Goal: Information Seeking & Learning: Learn about a topic

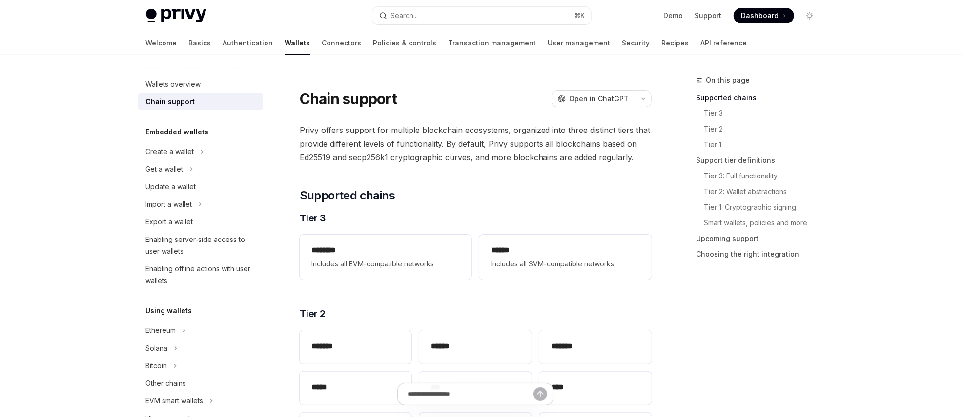
click at [420, 155] on span "Privy offers support for multiple blockchain ecosystems, organized into three d…" at bounding box center [476, 143] width 352 height 41
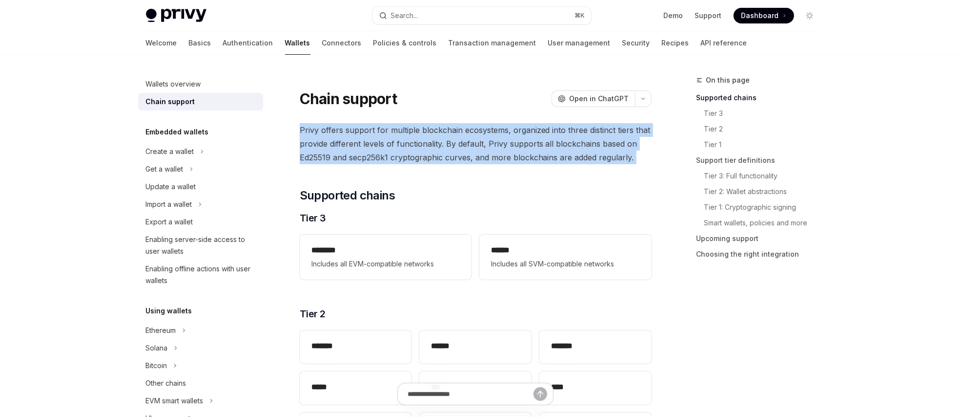
click at [420, 155] on span "Privy offers support for multiple blockchain ecosystems, organized into three d…" at bounding box center [476, 143] width 352 height 41
type textarea "*"
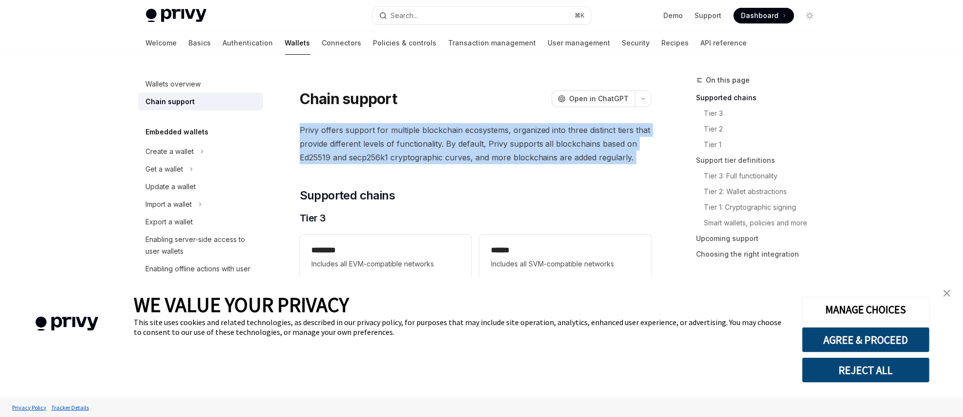
click at [944, 296] on img "close banner" at bounding box center [947, 293] width 7 height 7
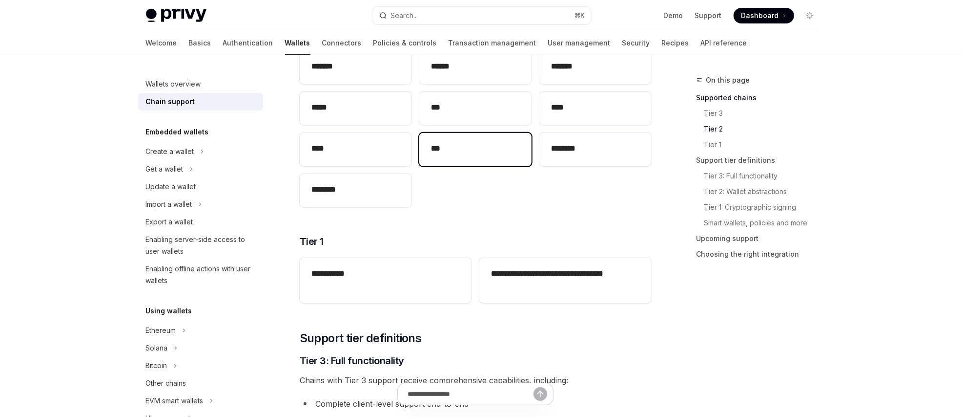
scroll to position [429, 0]
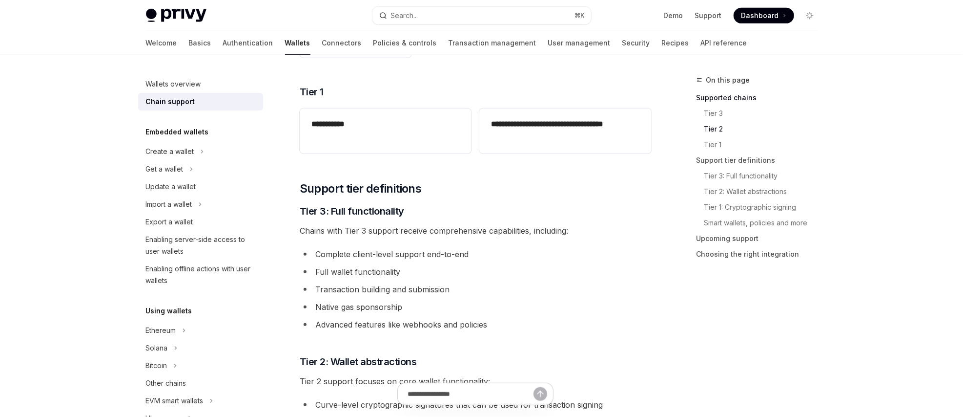
click at [401, 229] on span "Chains with Tier 3 support receive comprehensive capabilities, including:" at bounding box center [476, 231] width 352 height 14
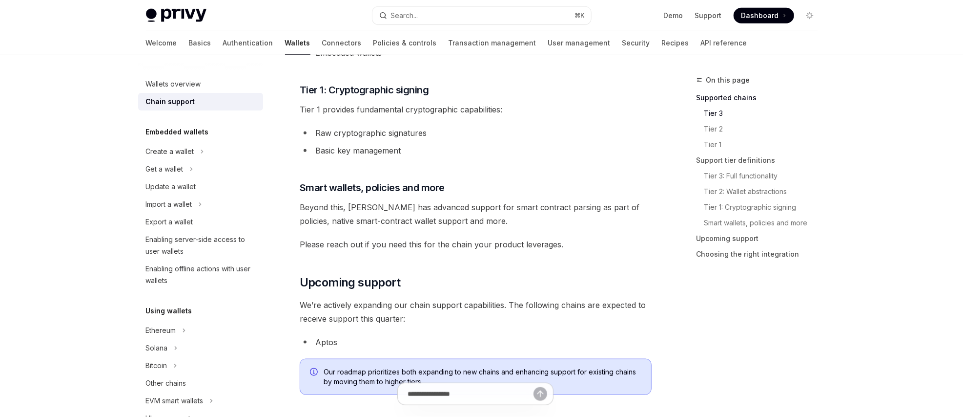
scroll to position [0, 0]
